Goal: Book appointment/travel/reservation

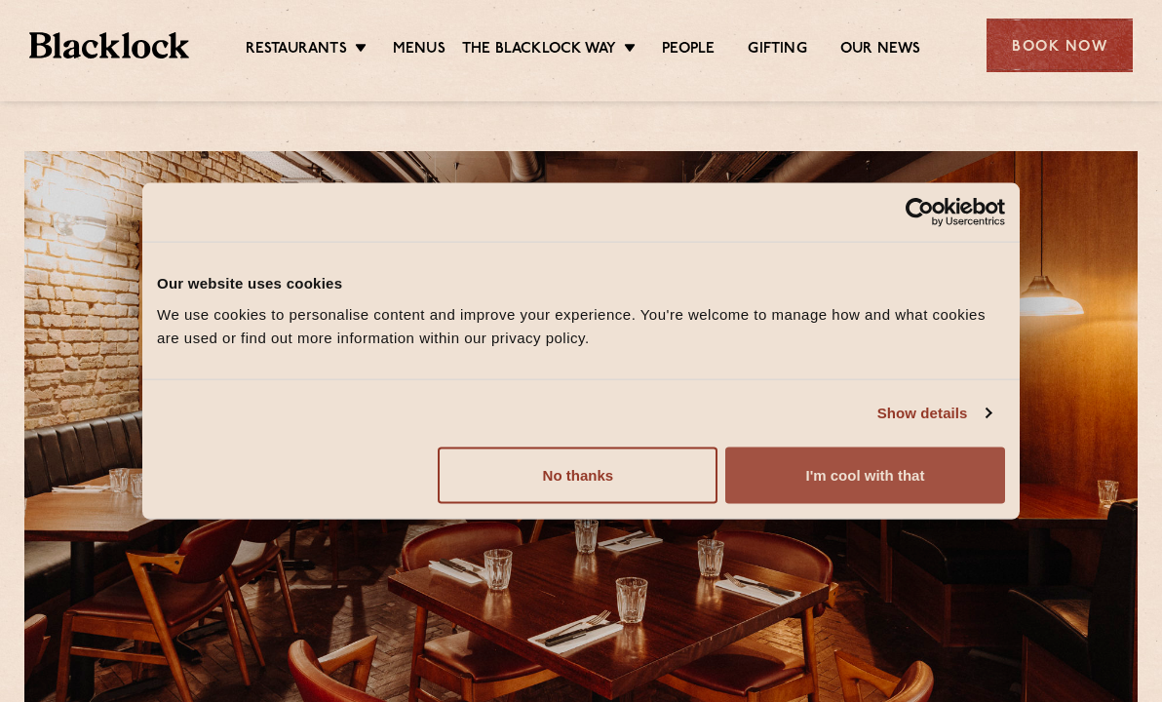
click at [829, 474] on button "I'm cool with that" at bounding box center [865, 474] width 280 height 57
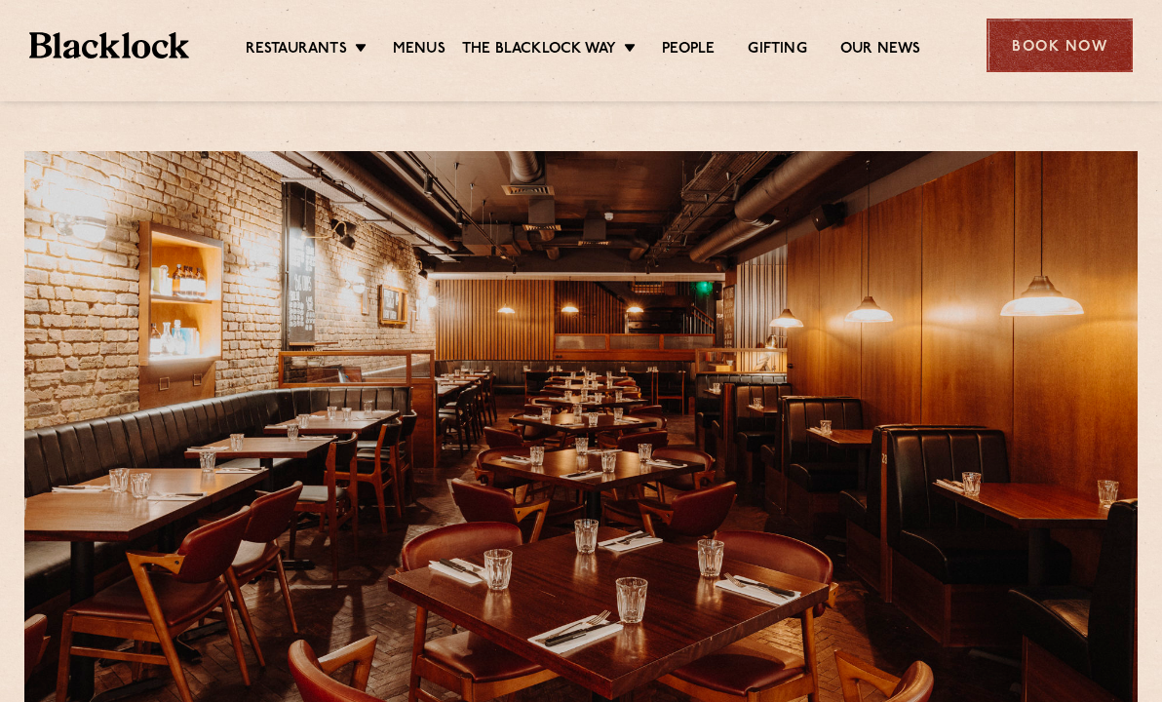
click at [1037, 55] on div "Book Now" at bounding box center [1059, 46] width 146 height 54
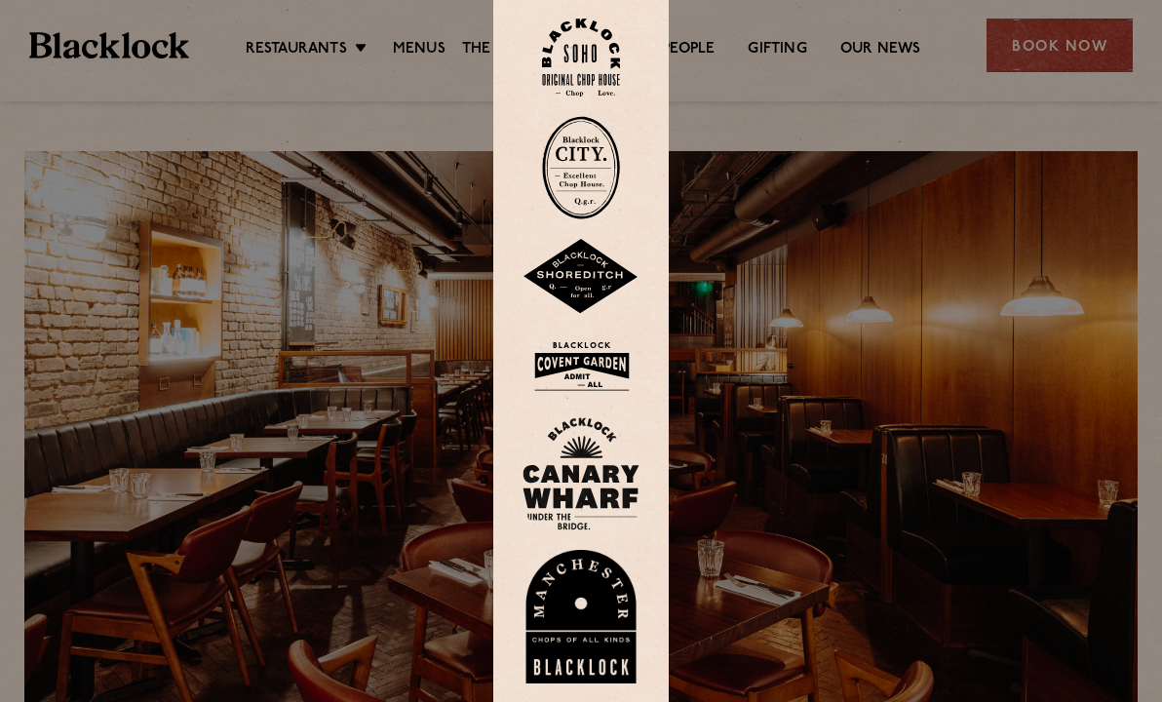
click at [576, 367] on img at bounding box center [580, 365] width 117 height 63
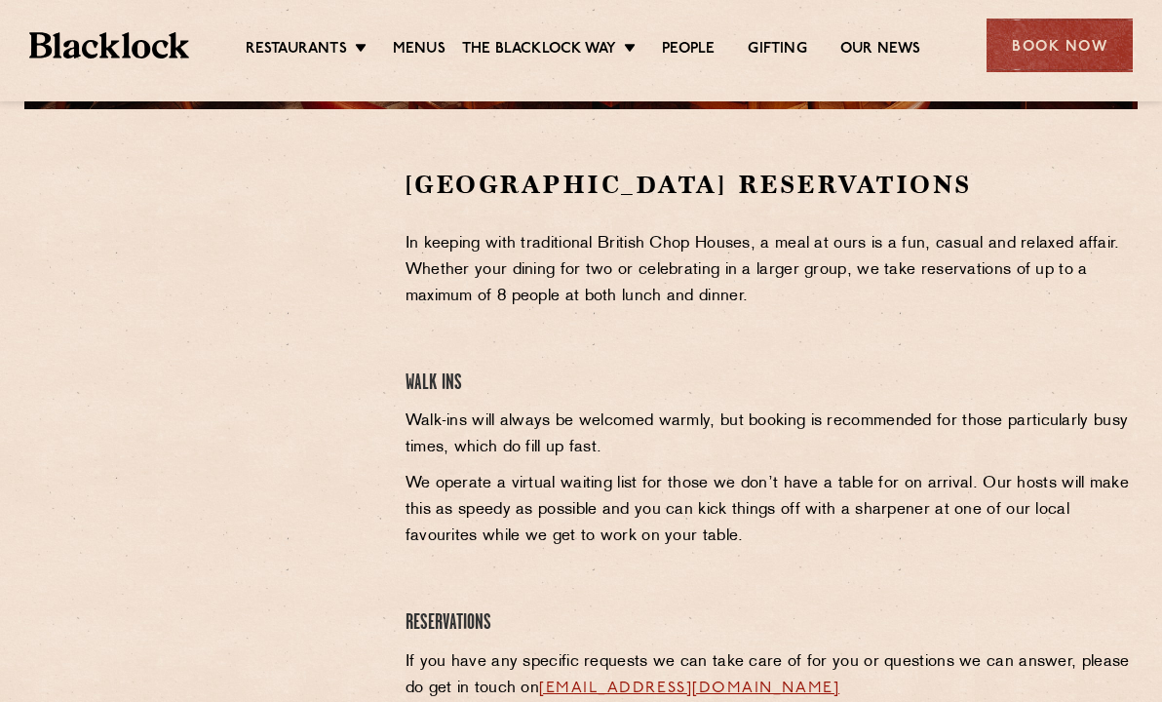
scroll to position [599, 0]
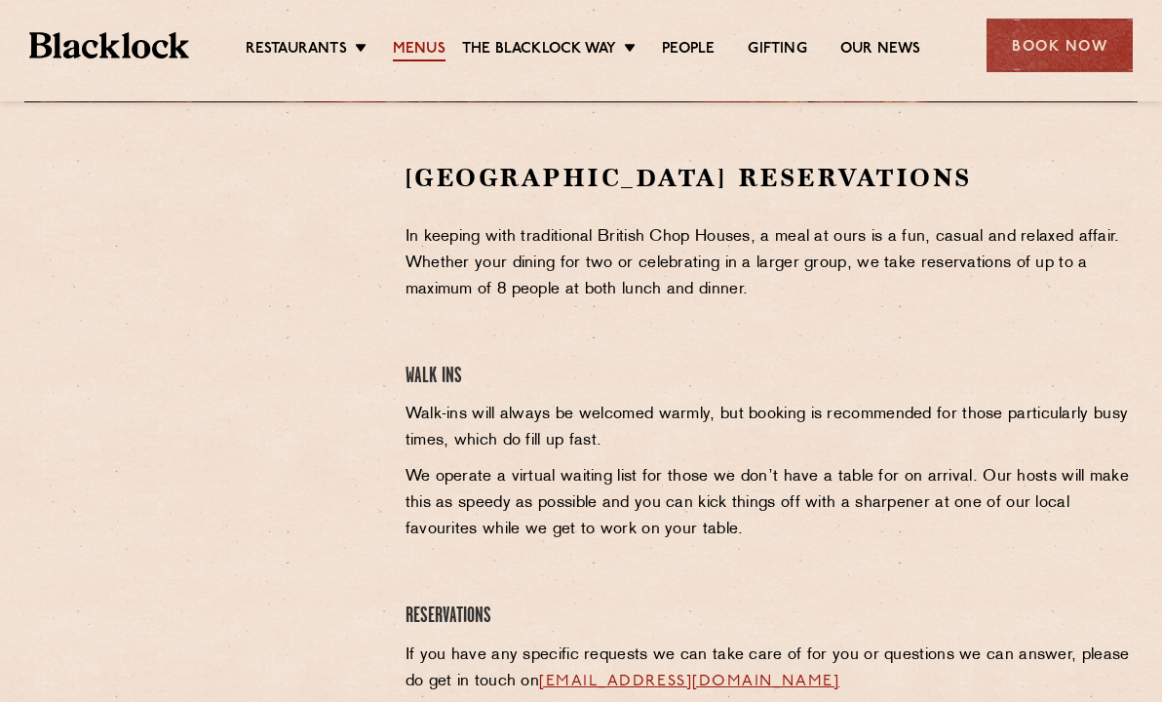
click at [422, 43] on link "Menus" at bounding box center [419, 50] width 53 height 21
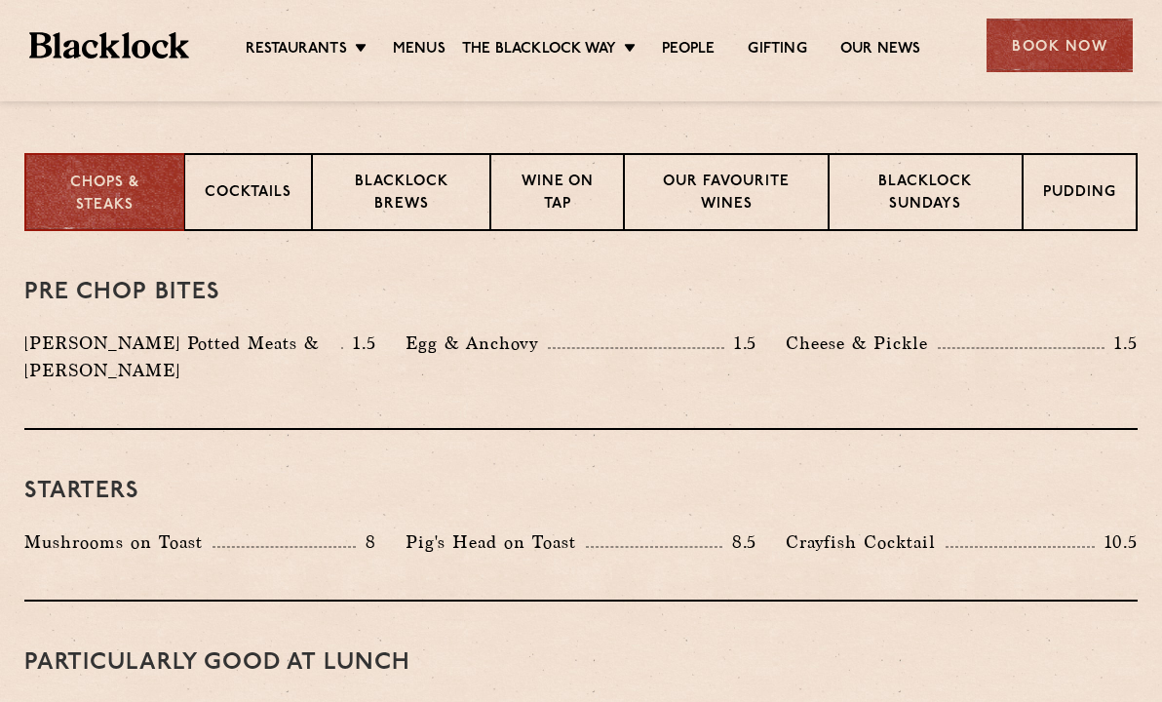
scroll to position [507, 0]
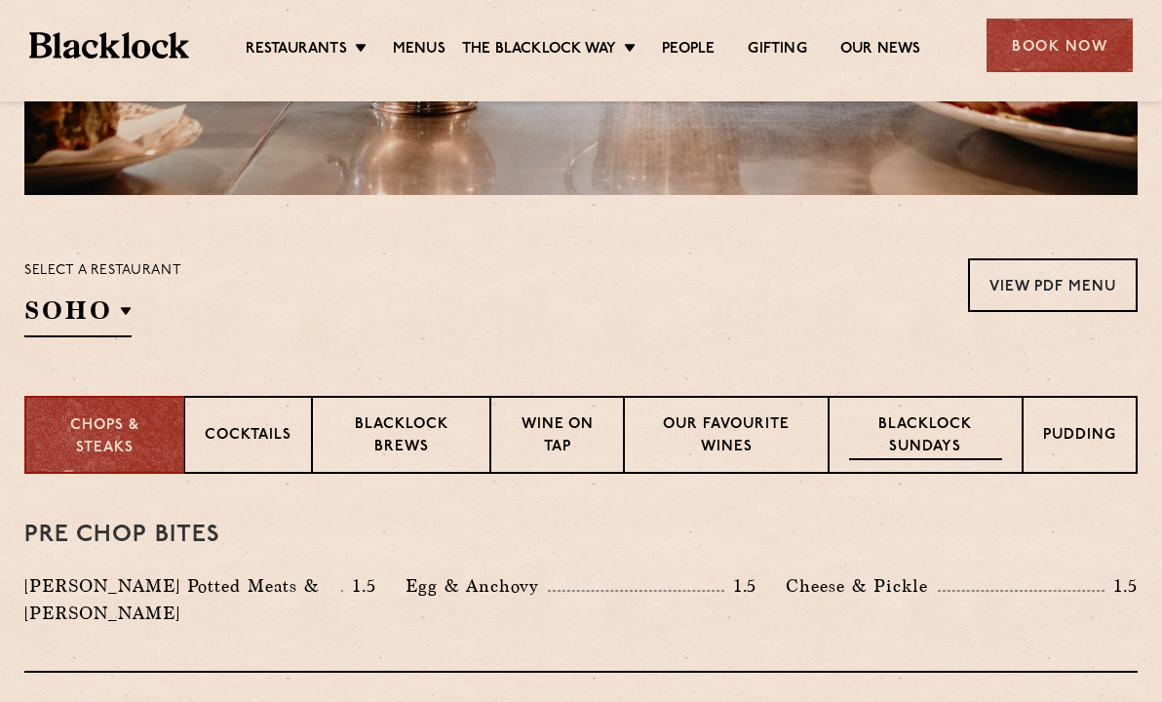
click at [903, 441] on p "Blacklock Sundays" at bounding box center [925, 437] width 153 height 46
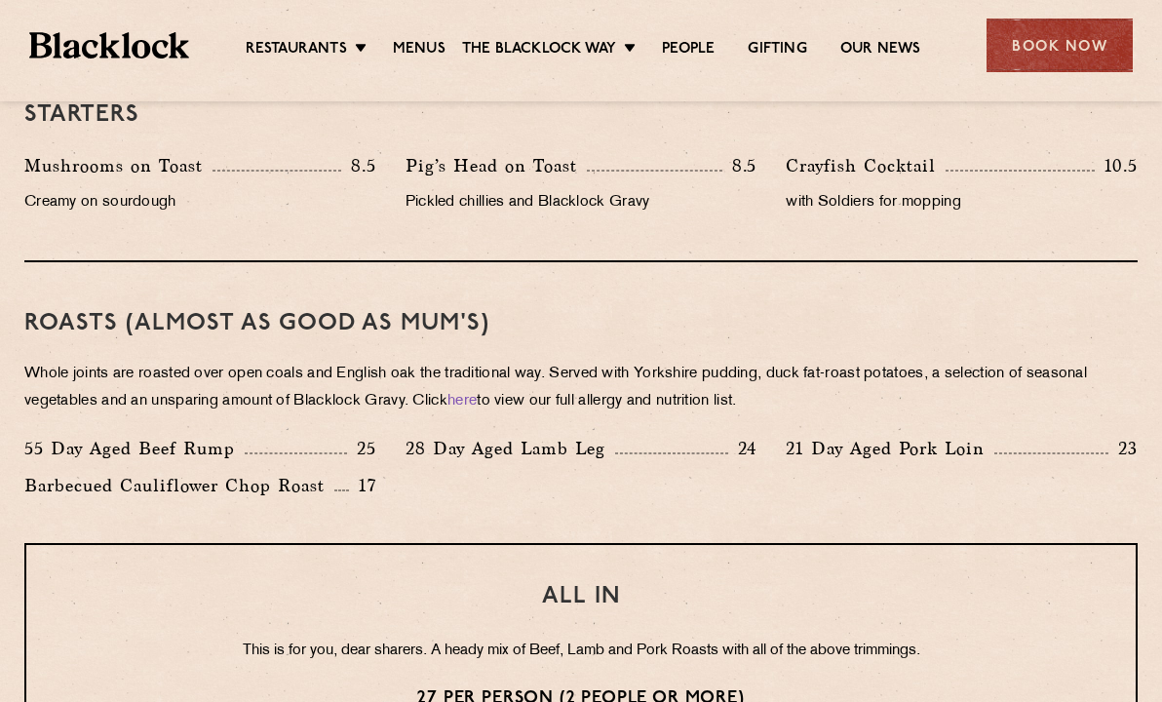
scroll to position [1243, 0]
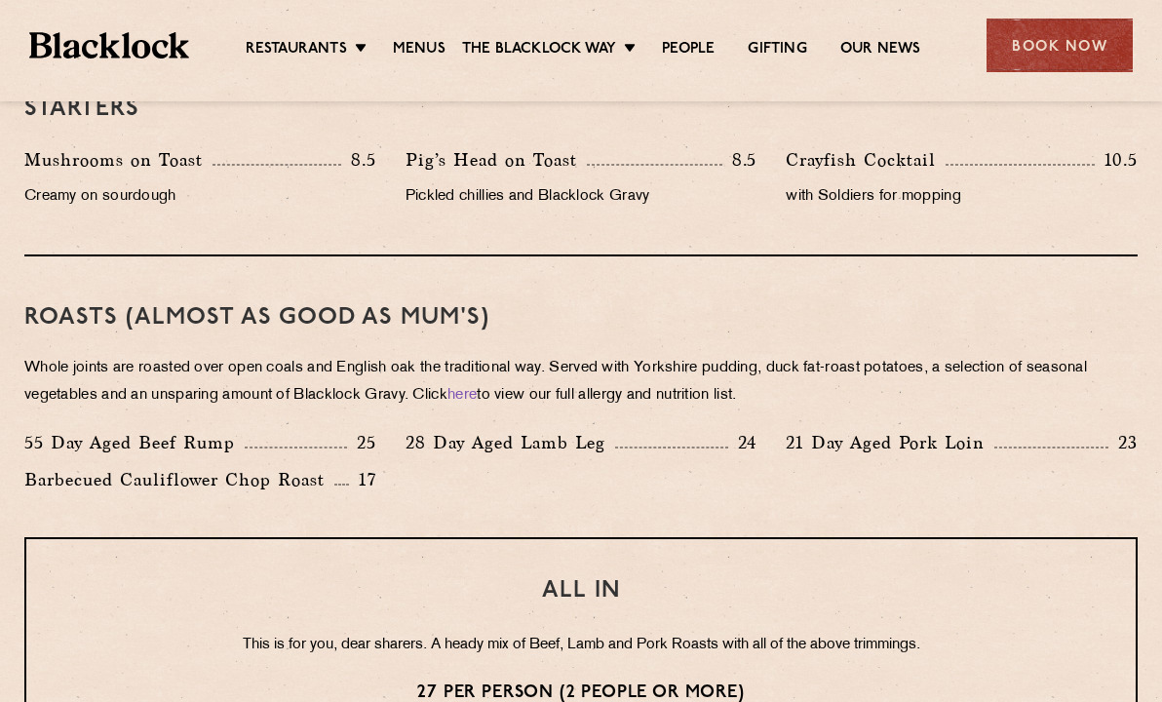
click at [464, 404] on p "Whole joints are roasted over open coals and English oak the traditional way. S…" at bounding box center [580, 382] width 1113 height 55
click at [472, 397] on link "here" at bounding box center [461, 395] width 29 height 15
